Goal: Transaction & Acquisition: Purchase product/service

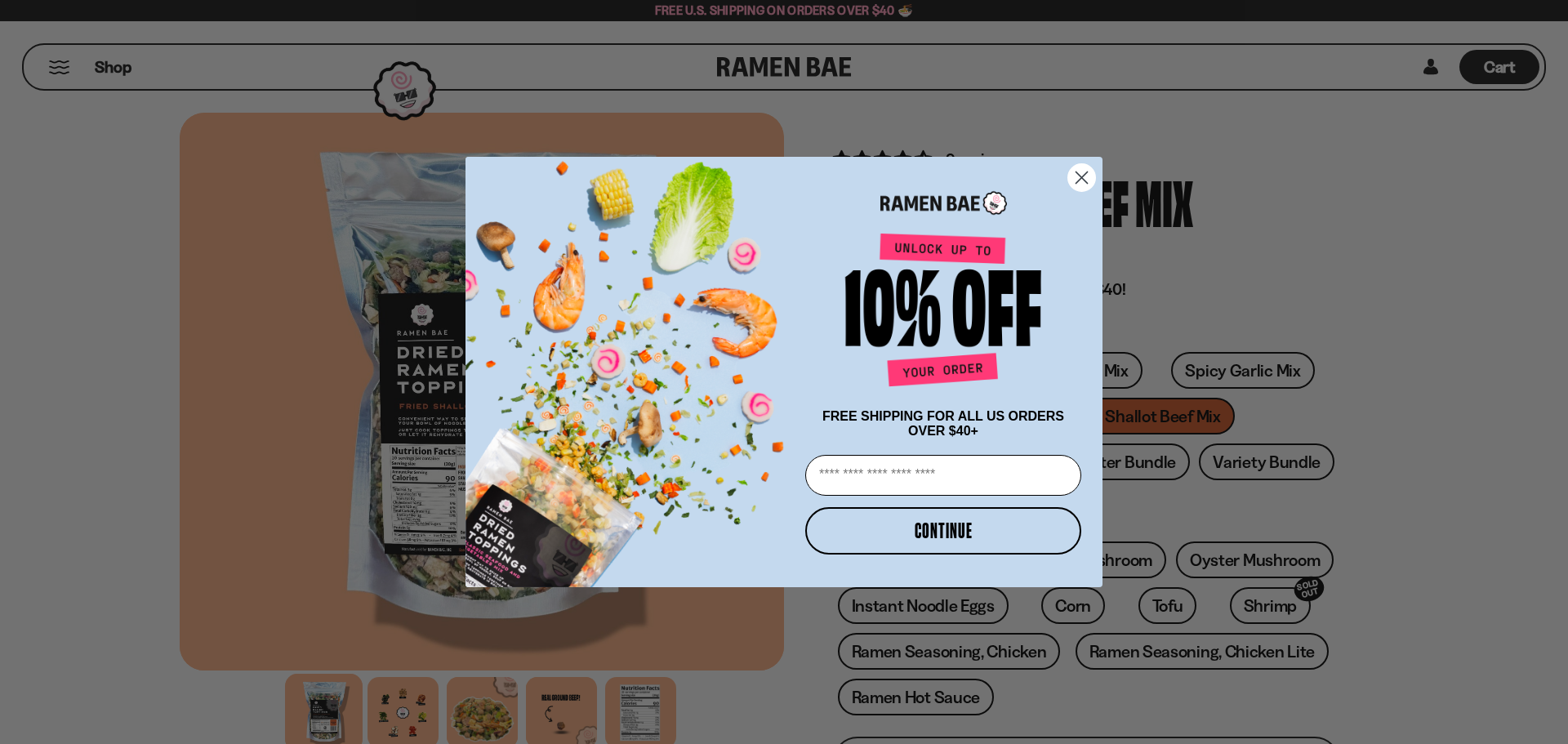
click at [1077, 173] on circle "Close dialog" at bounding box center [1082, 178] width 27 height 27
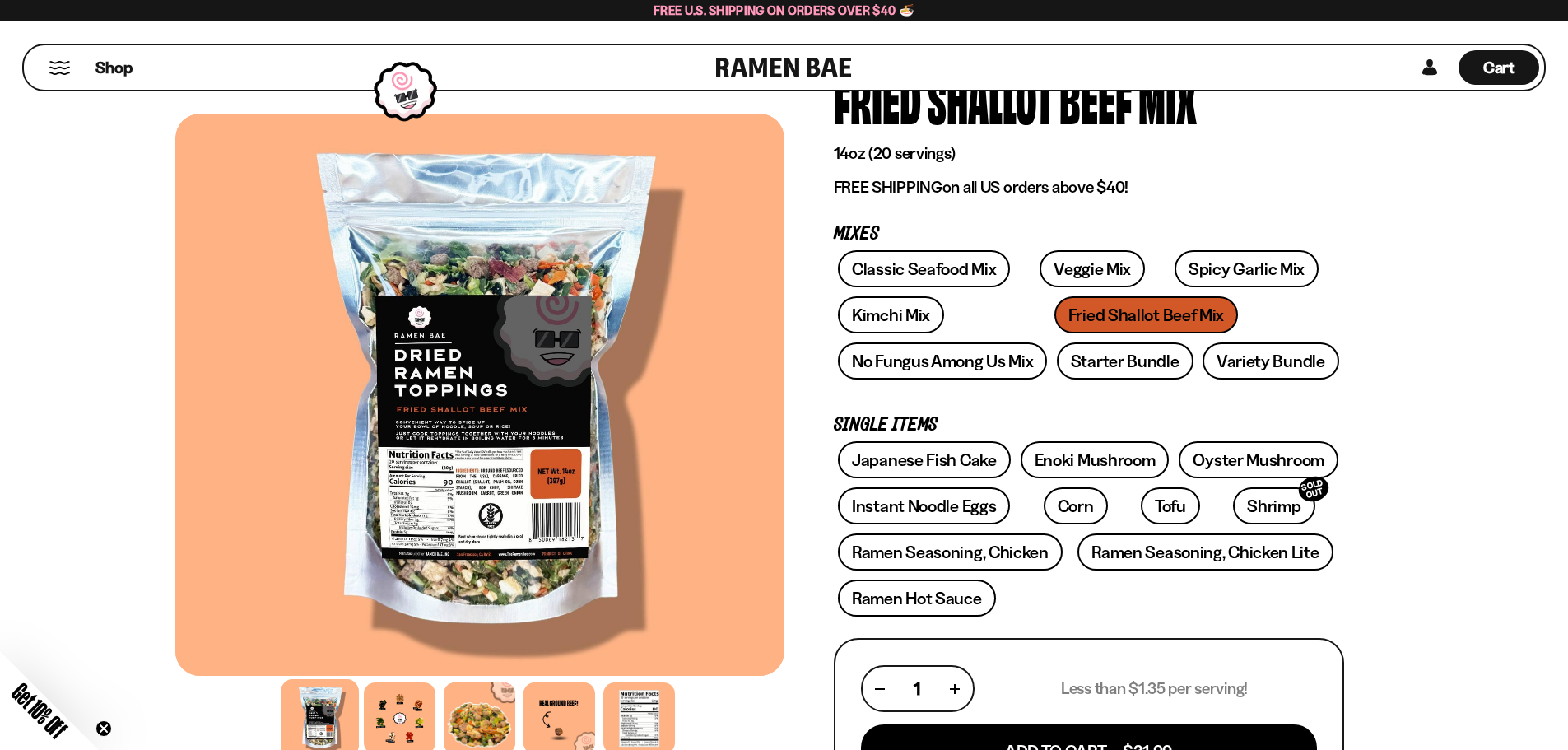
scroll to position [82, 0]
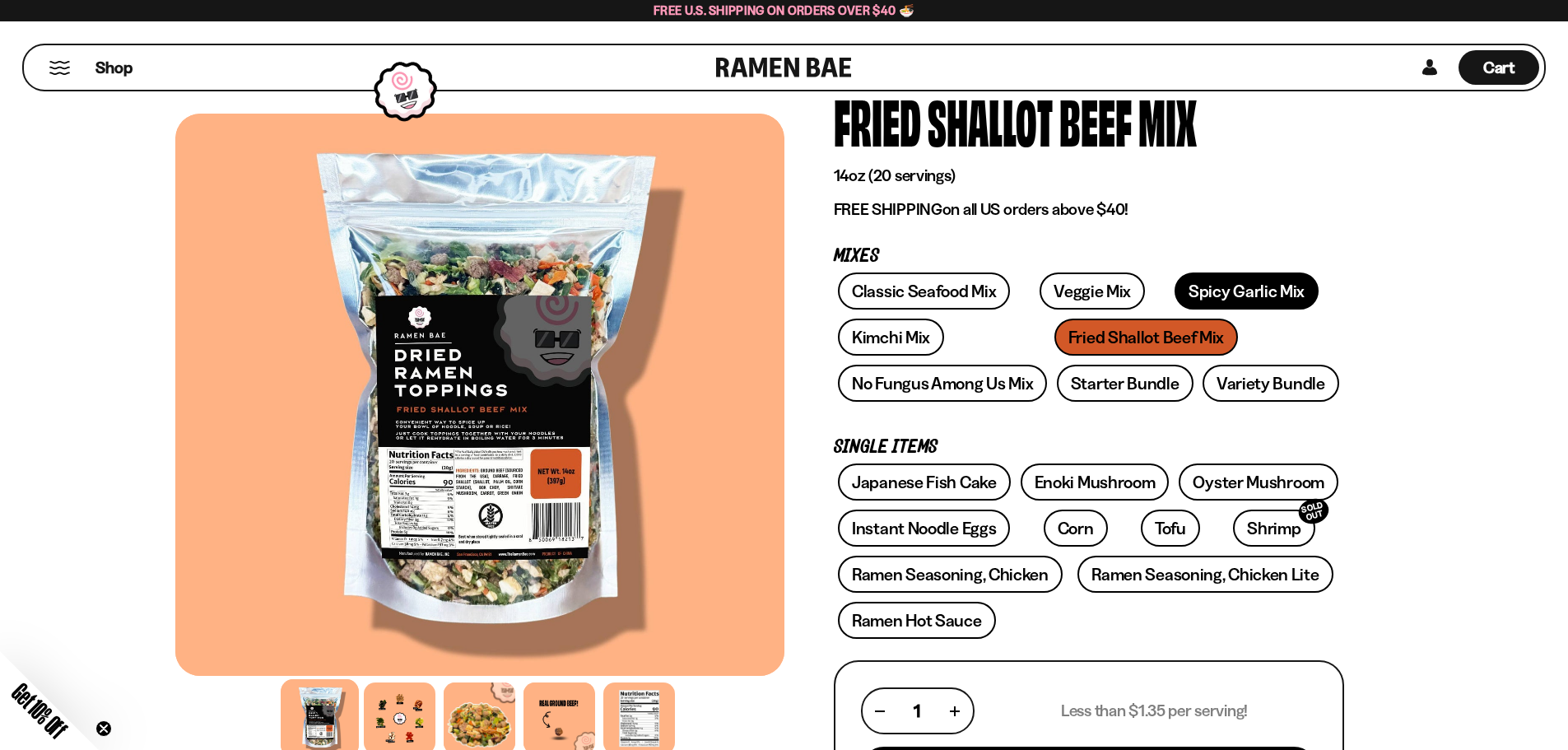
click at [1188, 280] on link "Spicy Garlic Mix" at bounding box center [1246, 291] width 144 height 37
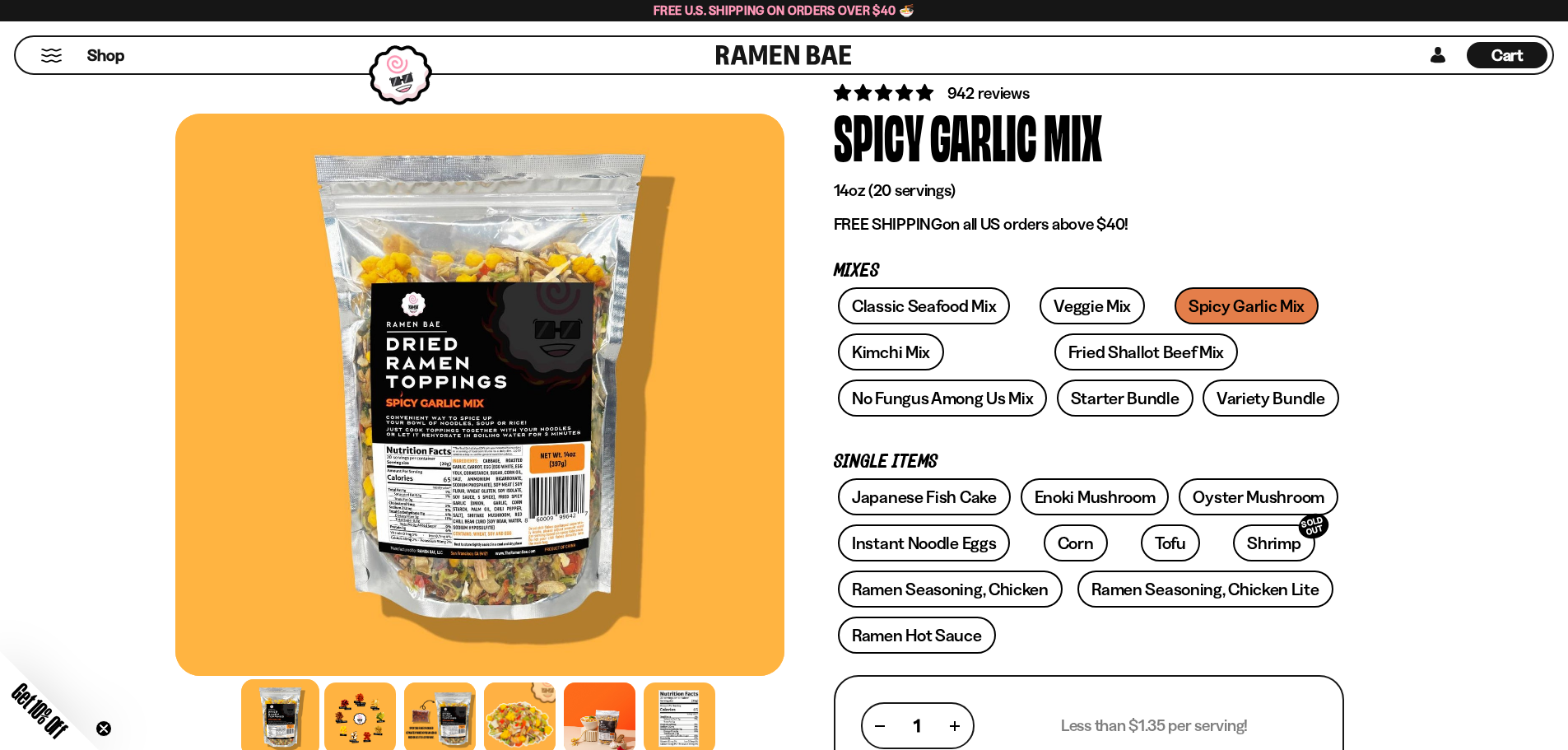
scroll to position [246, 0]
